Goal: Information Seeking & Learning: Learn about a topic

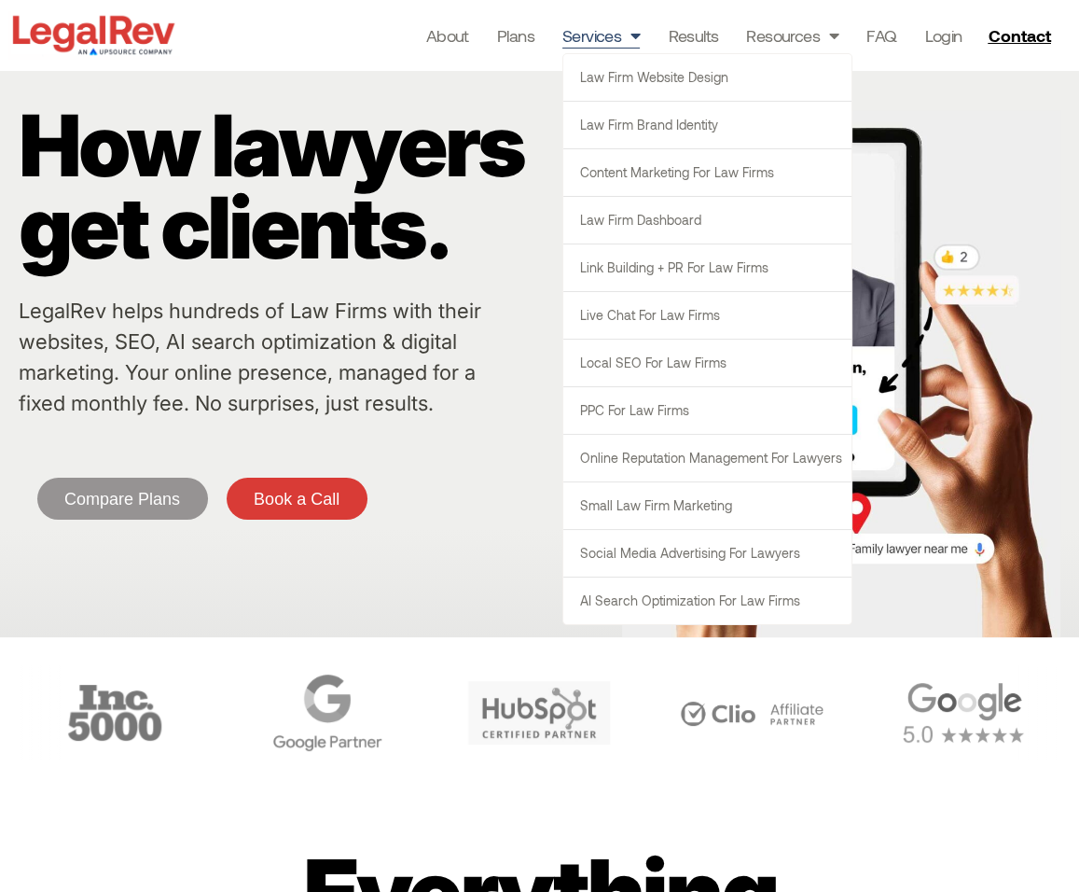
click at [628, 29] on span "Menu" at bounding box center [630, 35] width 19 height 35
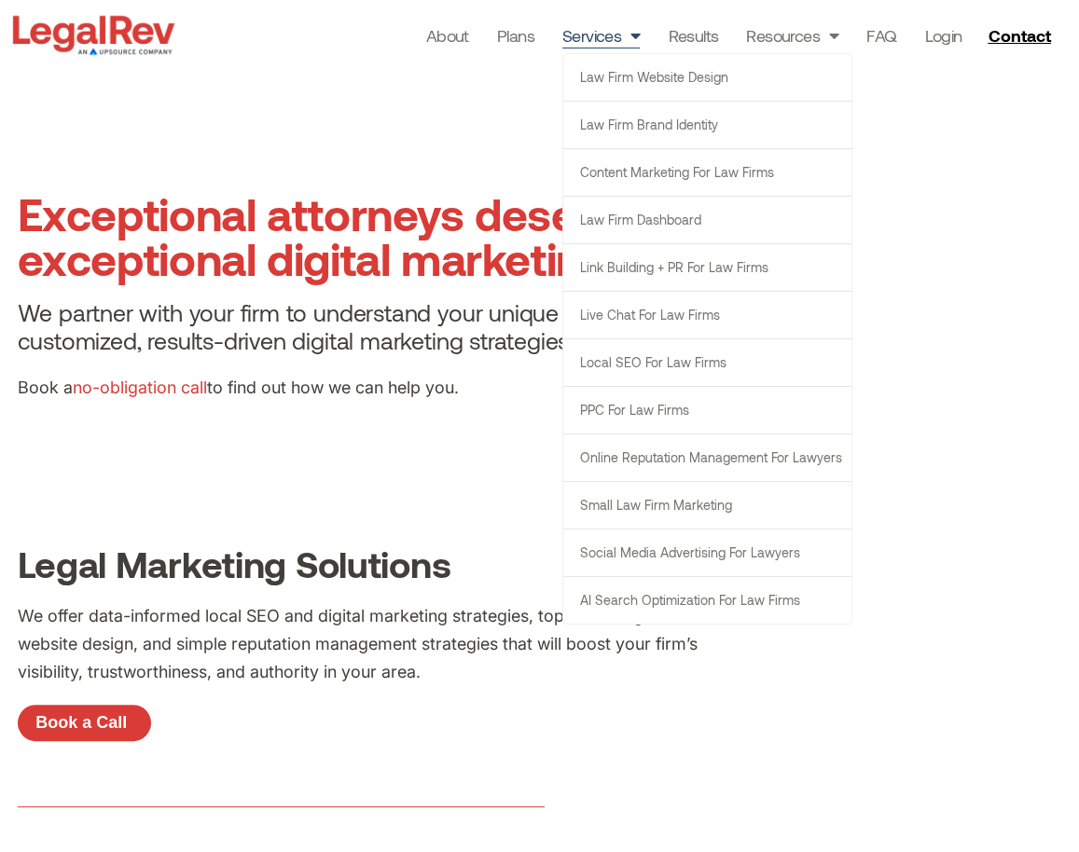
click at [629, 30] on span "Menu" at bounding box center [630, 35] width 19 height 35
click at [629, 33] on span "Menu" at bounding box center [630, 35] width 19 height 35
click at [678, 595] on link "AI Search Optimization for Law Firms" at bounding box center [707, 600] width 288 height 47
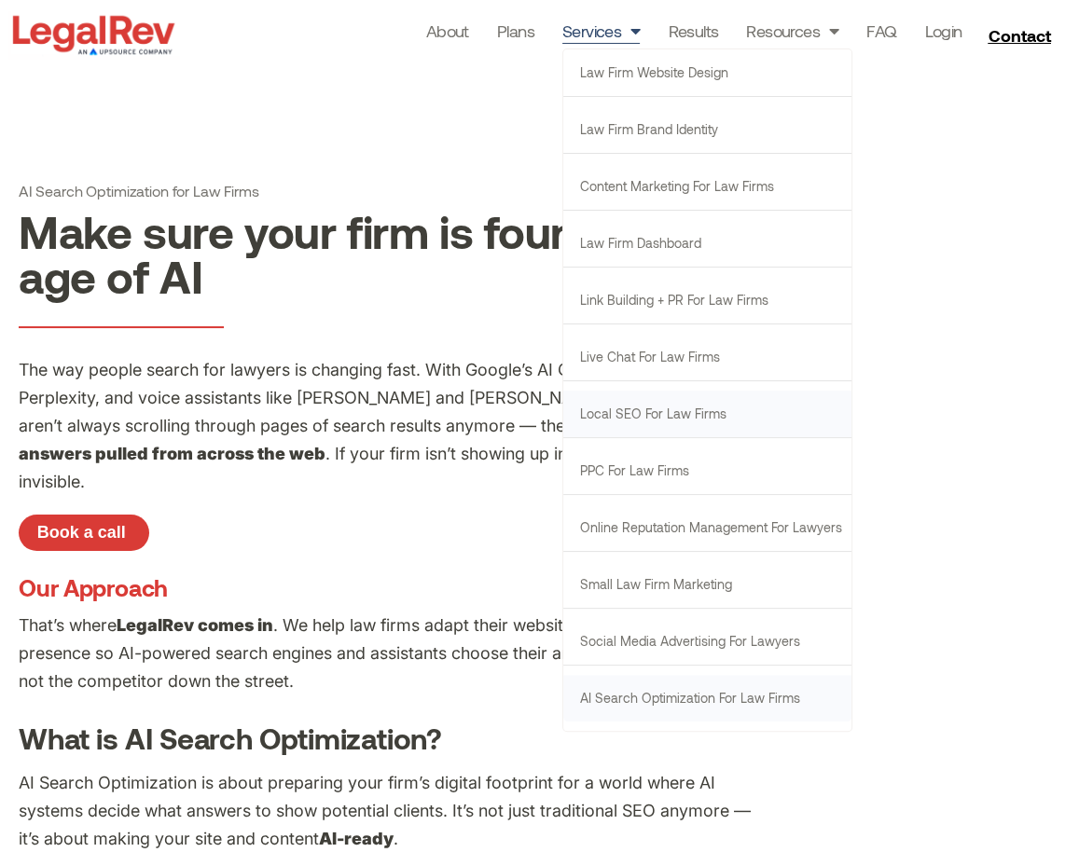
click at [637, 410] on link "Local SEO for Law Firms" at bounding box center [707, 414] width 288 height 47
